Goal: Complete application form

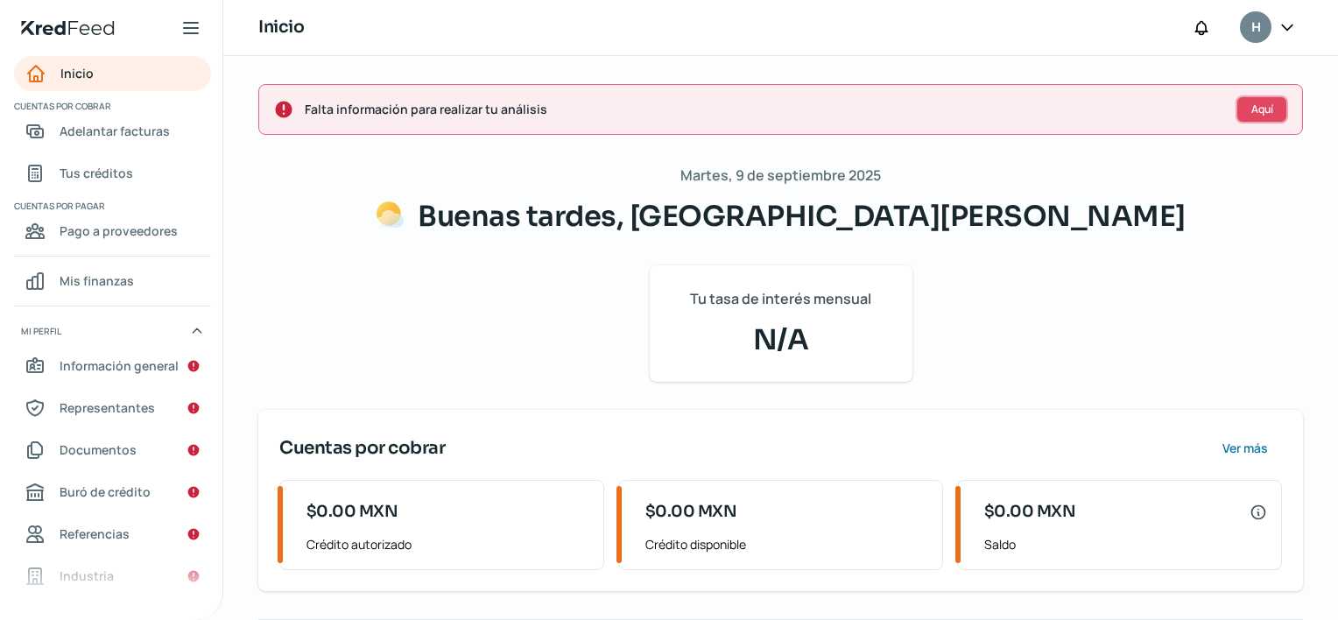
click at [1260, 104] on span "Aquí" at bounding box center [1262, 109] width 22 height 11
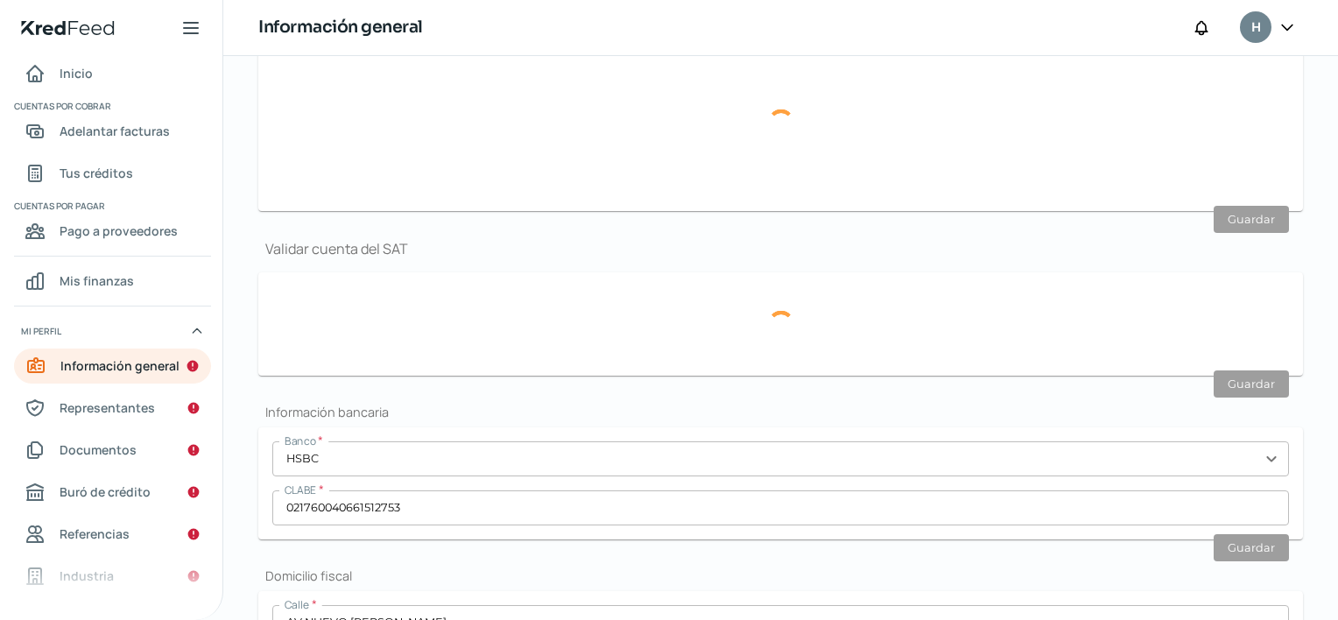
scroll to position [446, 0]
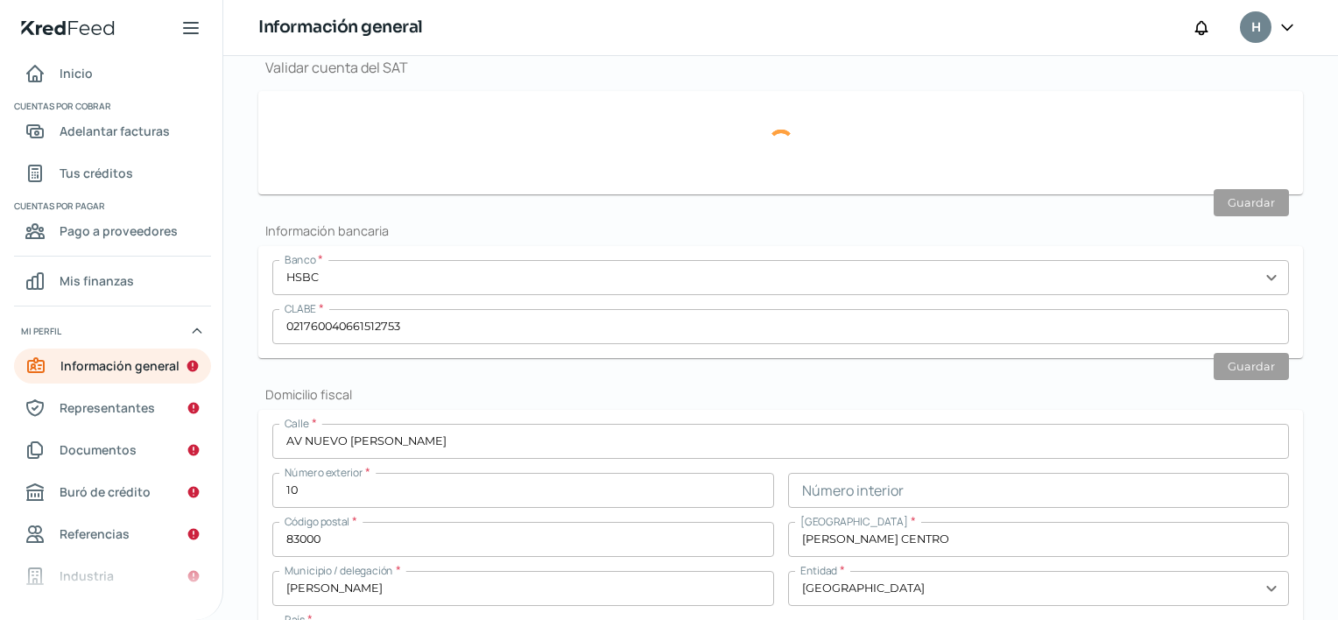
type input "[EMAIL_ADDRESS][DOMAIN_NAME]"
type input "Personas morales del régimen general"
type input "HOSPITAL [GEOGRAPHIC_DATA][PERSON_NAME]"
type input "66 - 2194 - 2953"
type input "COMPROBANTE DOMICILIO HOSPITAL.pdf"
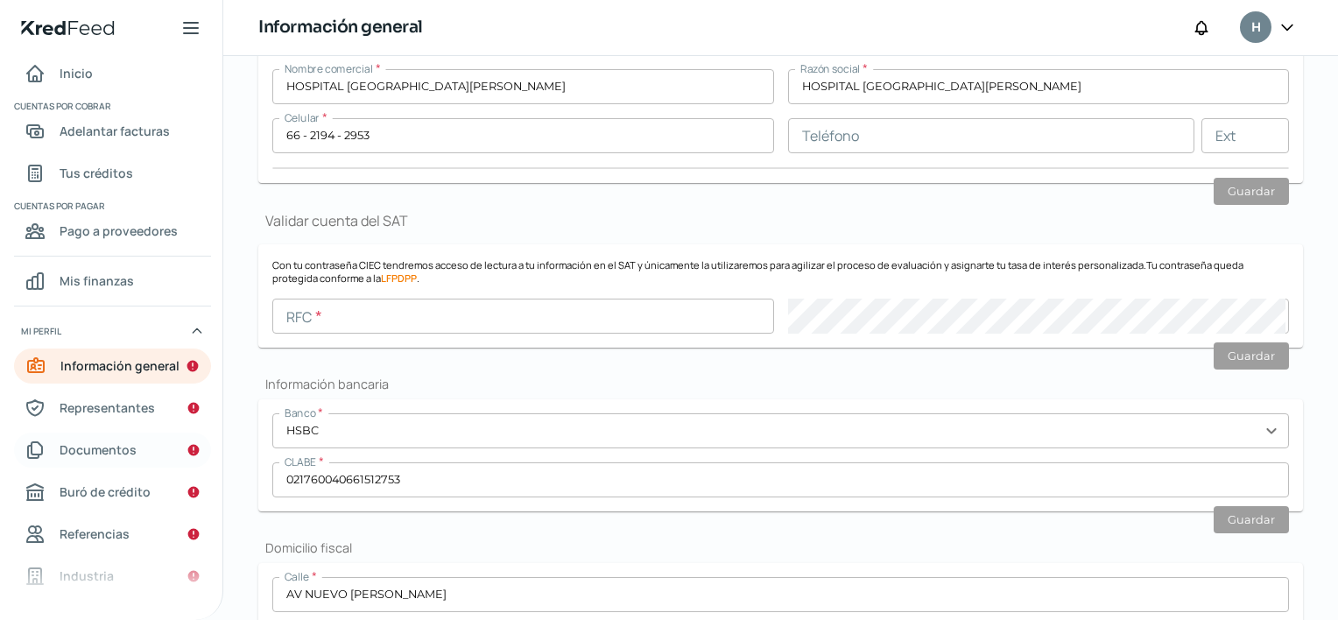
scroll to position [120, 0]
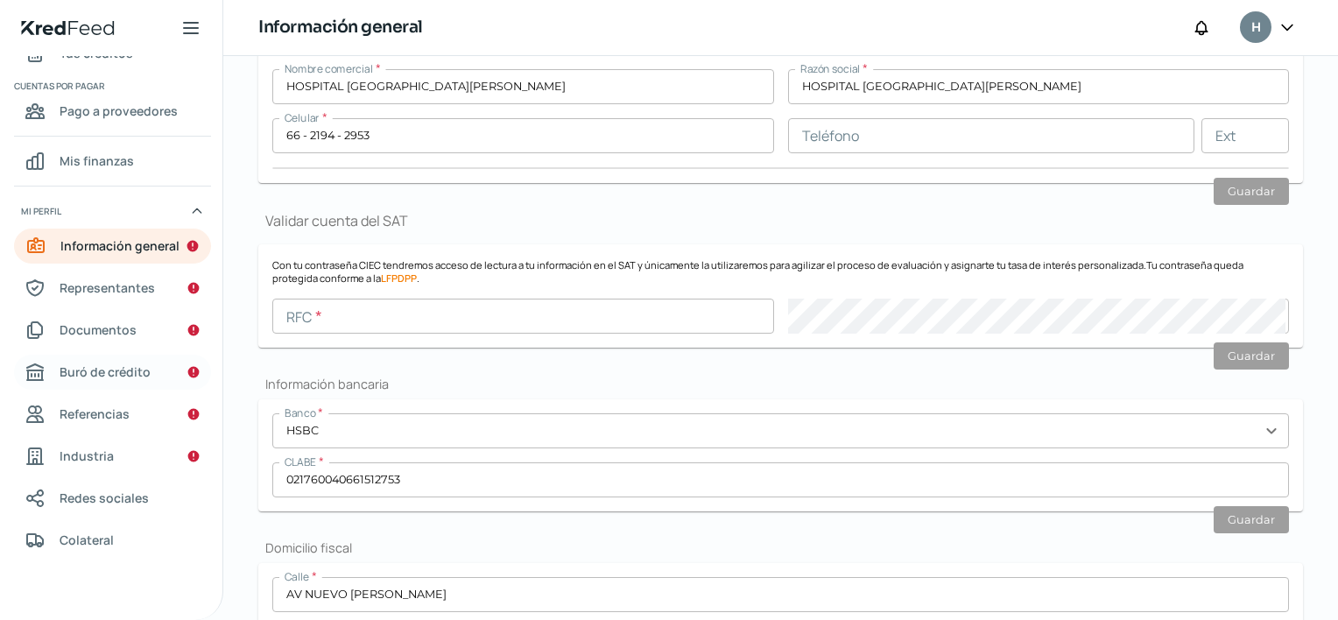
click at [144, 359] on link "Buró de crédito" at bounding box center [112, 372] width 197 height 35
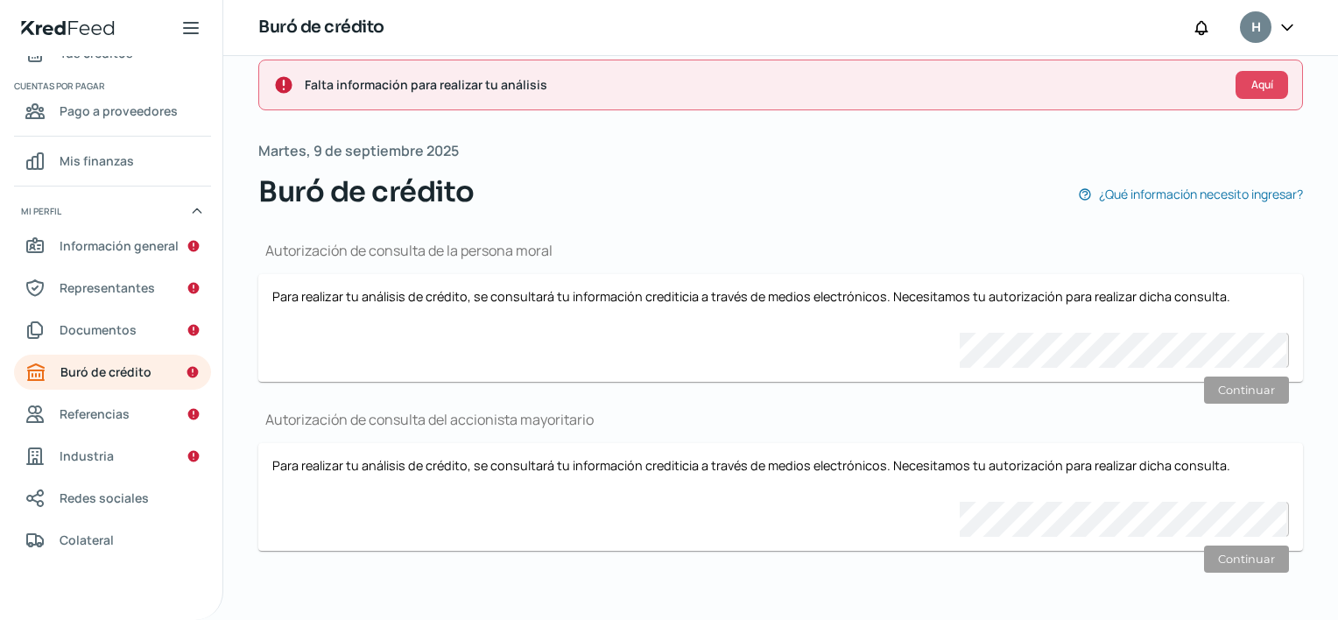
scroll to position [25, 0]
